Goal: Task Accomplishment & Management: Complete application form

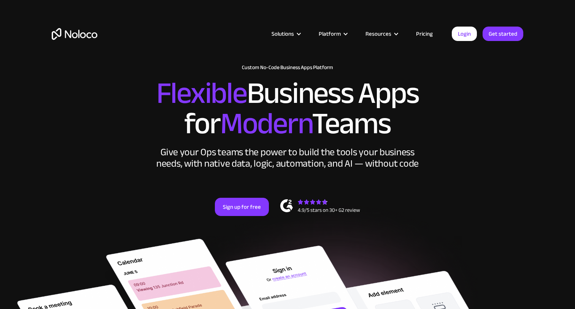
click at [425, 34] on link "Pricing" at bounding box center [424, 34] width 36 height 10
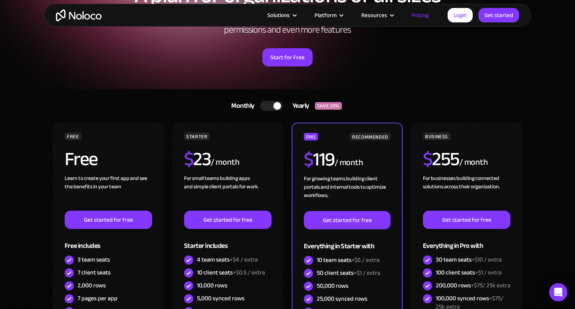
scroll to position [138, 0]
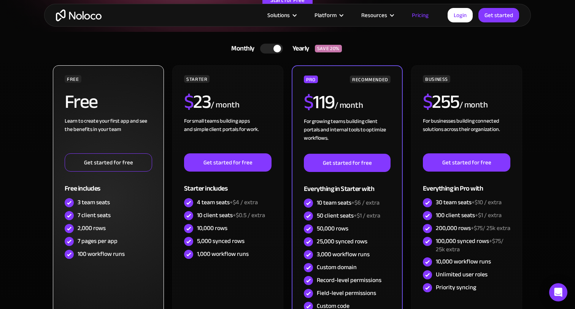
click at [92, 163] on link "Get started for free" at bounding box center [108, 163] width 87 height 18
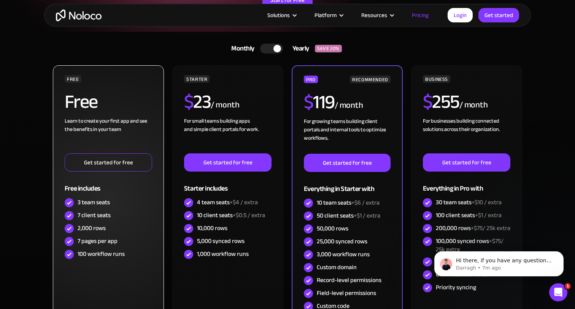
scroll to position [0, 0]
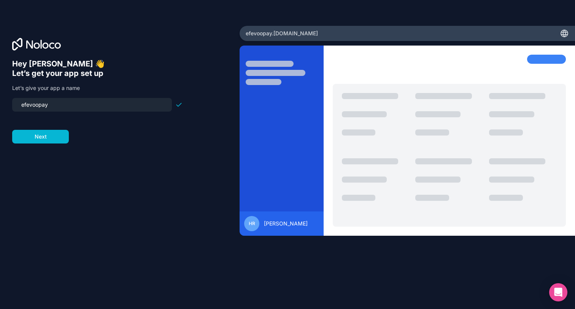
drag, startPoint x: 71, startPoint y: 101, endPoint x: 115, endPoint y: 117, distance: 46.9
click at [115, 117] on form "efevoopay Next" at bounding box center [97, 121] width 170 height 46
click at [55, 136] on button "Next" at bounding box center [40, 137] width 57 height 14
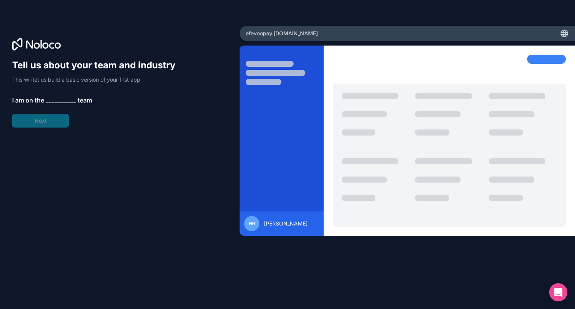
click at [55, 100] on span "__________" at bounding box center [61, 100] width 30 height 9
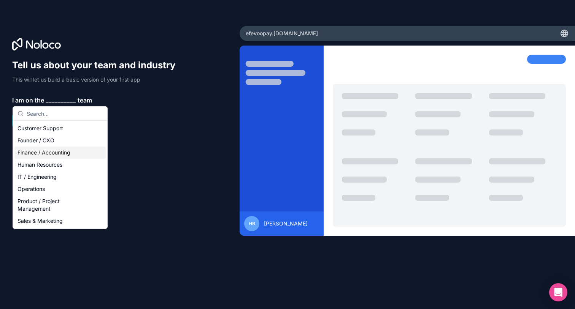
click at [67, 149] on div "Finance / Accounting" at bounding box center [59, 153] width 91 height 12
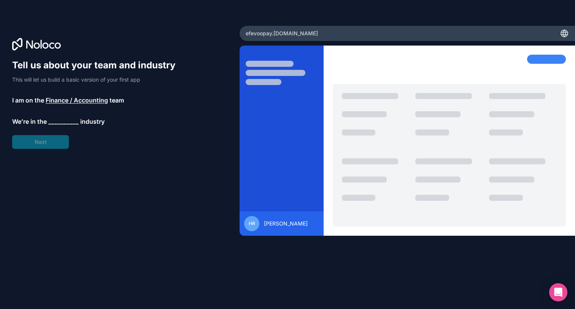
click at [61, 121] on span "__________" at bounding box center [63, 121] width 30 height 9
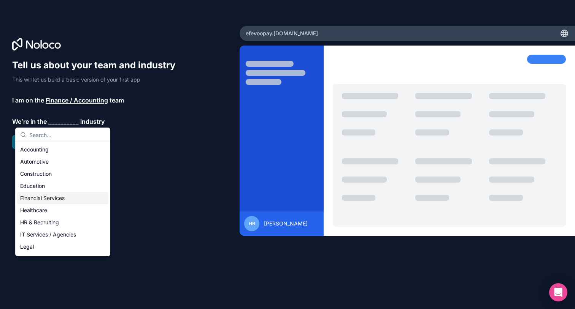
click at [63, 200] on div "Financial Services" at bounding box center [62, 198] width 91 height 12
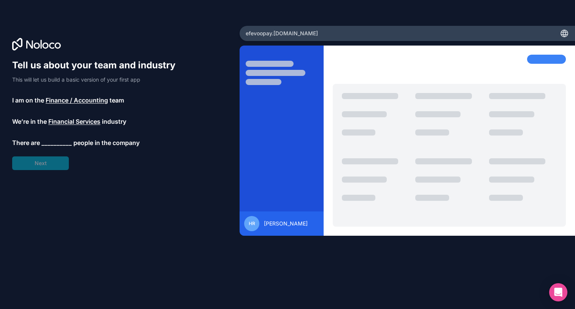
click at [59, 143] on span "__________" at bounding box center [56, 142] width 30 height 9
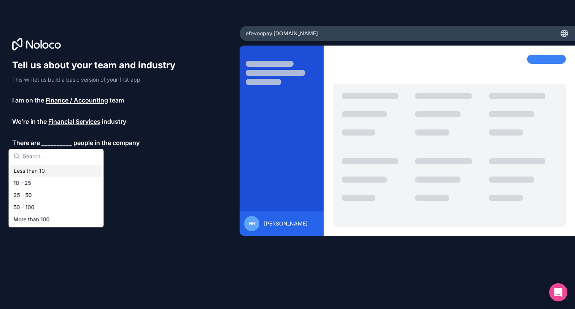
click at [58, 171] on div "Less than 10" at bounding box center [56, 171] width 91 height 12
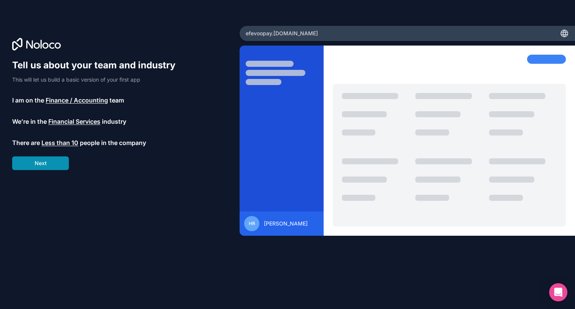
click at [54, 164] on button "Next" at bounding box center [40, 164] width 57 height 14
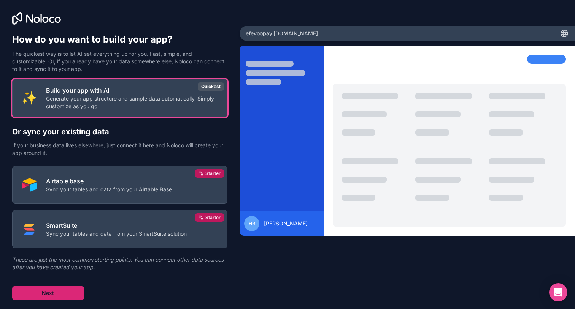
click at [71, 289] on button "Next" at bounding box center [48, 294] width 72 height 14
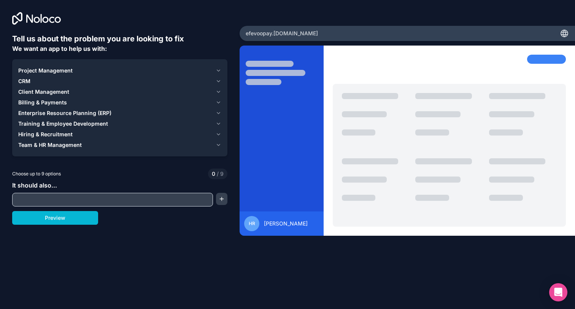
click at [220, 101] on icon "button" at bounding box center [219, 103] width 6 height 6
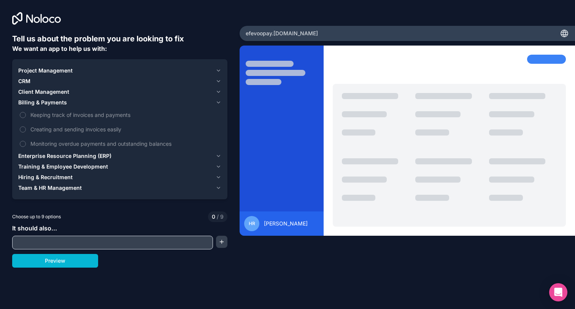
click at [219, 102] on icon "button" at bounding box center [218, 103] width 3 height 2
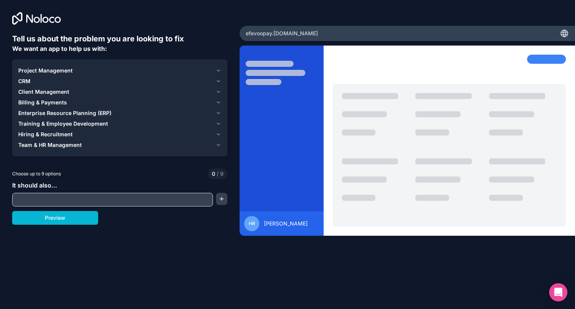
click at [113, 200] on input "text" at bounding box center [112, 200] width 197 height 11
type input "Daily bank balances management"
click at [82, 214] on button "Preview" at bounding box center [55, 218] width 86 height 14
click at [168, 99] on div "Billing & Payments" at bounding box center [115, 103] width 194 height 8
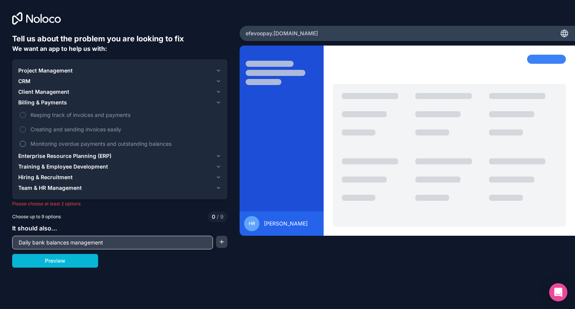
click at [154, 145] on span "Monitoring overdue payments and outstanding balances" at bounding box center [124, 144] width 189 height 8
click at [26, 145] on button "Monitoring overdue payments and outstanding balances" at bounding box center [23, 144] width 6 height 6
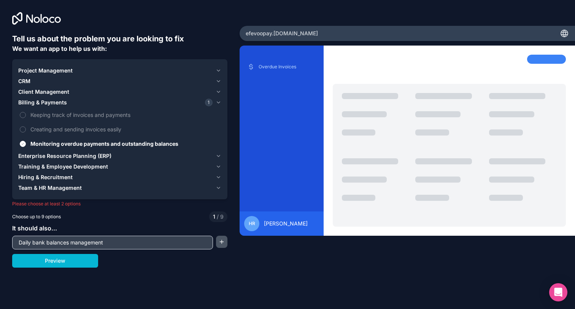
click at [221, 242] on button "button" at bounding box center [221, 242] width 11 height 12
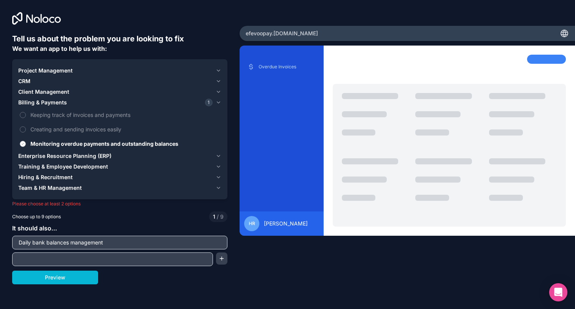
click at [72, 141] on span "Monitoring overdue payments and outstanding balances" at bounding box center [124, 144] width 189 height 8
click at [26, 141] on button "Monitoring overdue payments and outstanding balances" at bounding box center [23, 144] width 6 height 6
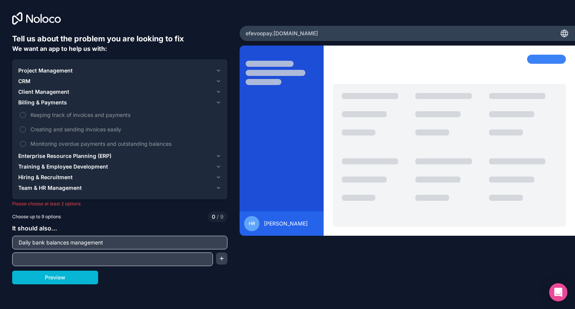
click at [64, 258] on input "text" at bounding box center [112, 259] width 197 height 11
type input "Input deposits and withdrawals and have a dashboard of balance"
click at [221, 260] on button "button" at bounding box center [221, 259] width 11 height 12
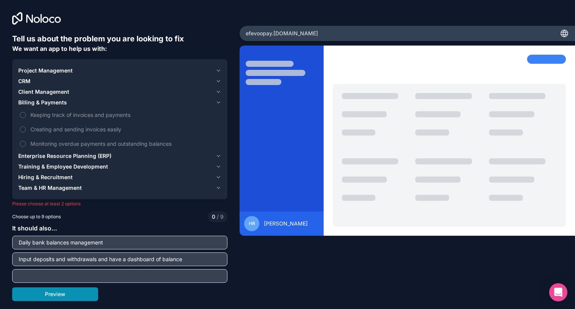
click at [72, 295] on button "Preview" at bounding box center [55, 295] width 86 height 14
click at [186, 156] on div "Enterprise Resource Planning (ERP)" at bounding box center [115, 156] width 194 height 8
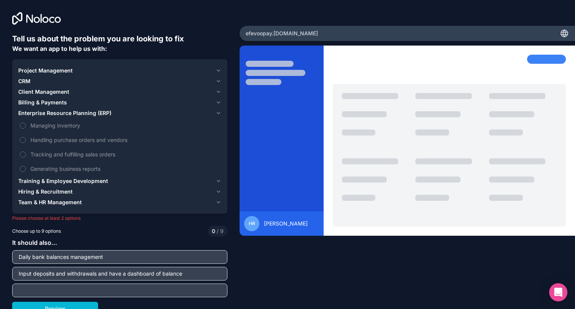
click at [202, 71] on div "Project Management" at bounding box center [115, 71] width 194 height 8
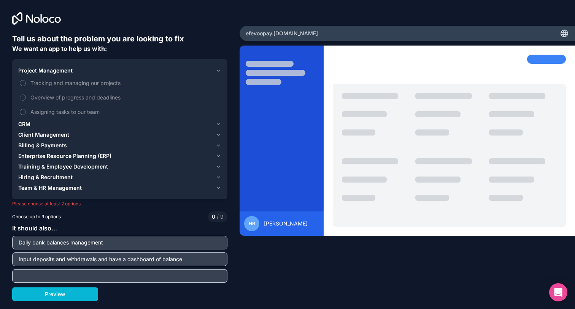
click at [176, 143] on div "Billing & Payments" at bounding box center [115, 146] width 194 height 8
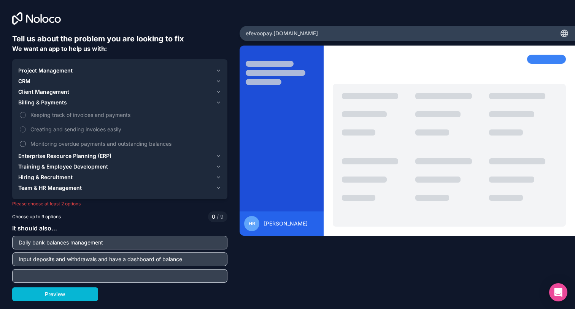
click at [163, 142] on span "Monitoring overdue payments and outstanding balances" at bounding box center [124, 144] width 189 height 8
click at [26, 142] on button "Monitoring overdue payments and outstanding balances" at bounding box center [23, 144] width 6 height 6
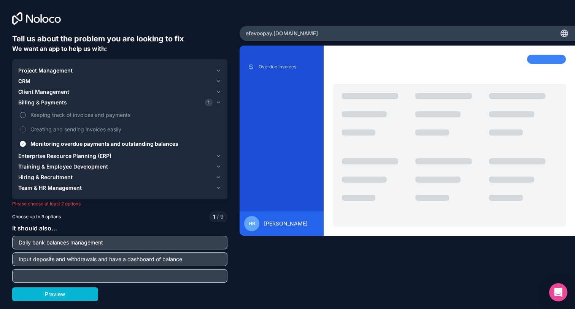
click at [126, 113] on span "Keeping track of invoices and payments" at bounding box center [124, 115] width 189 height 8
click at [26, 113] on button "Keeping track of invoices and payments" at bounding box center [23, 115] width 6 height 6
click at [84, 298] on button "Preview" at bounding box center [55, 295] width 86 height 14
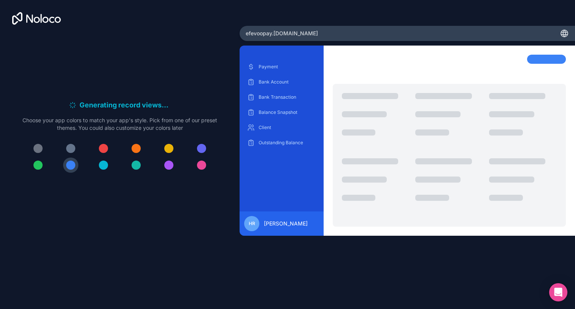
click at [166, 110] on span "." at bounding box center [167, 105] width 2 height 11
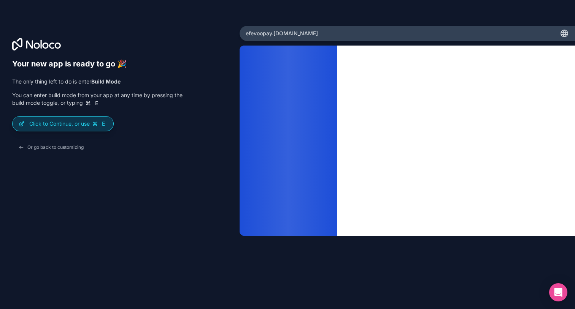
click at [87, 124] on p "Click to Continue, or use E" at bounding box center [68, 124] width 78 height 8
